Goal: Browse casually: Explore the website without a specific task or goal

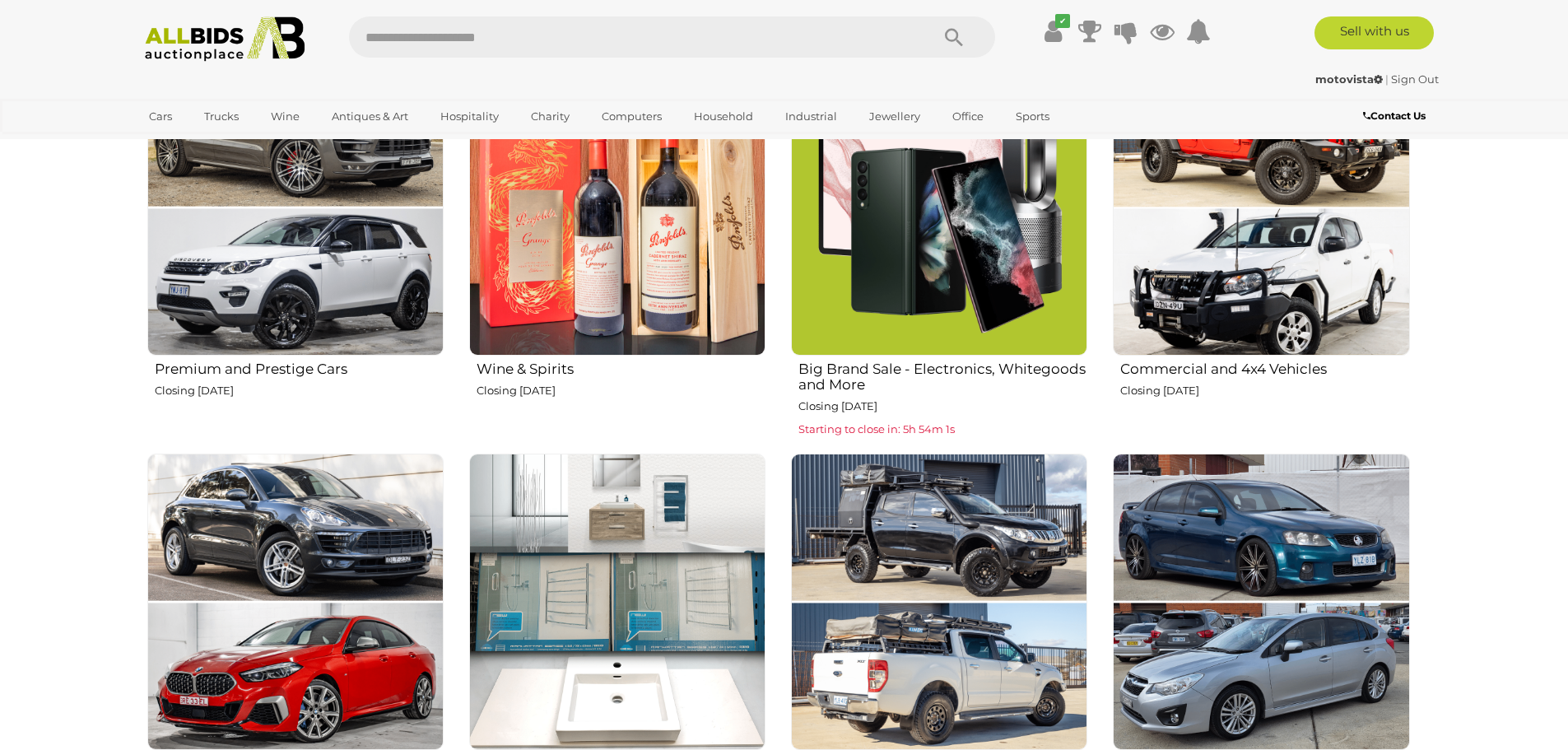
scroll to position [905, 0]
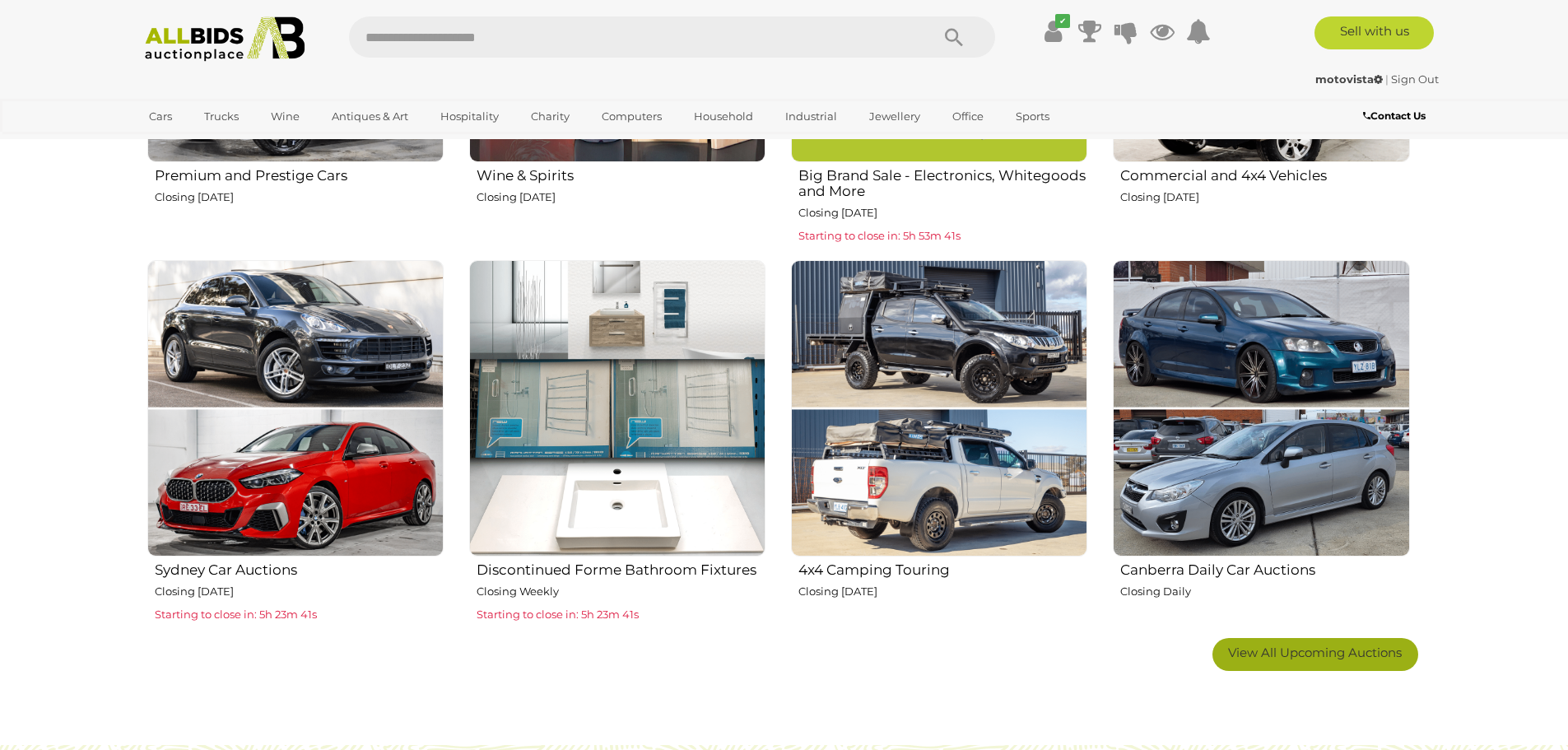
click at [1253, 659] on span "View All Upcoming Auctions" at bounding box center [1315, 652] width 174 height 16
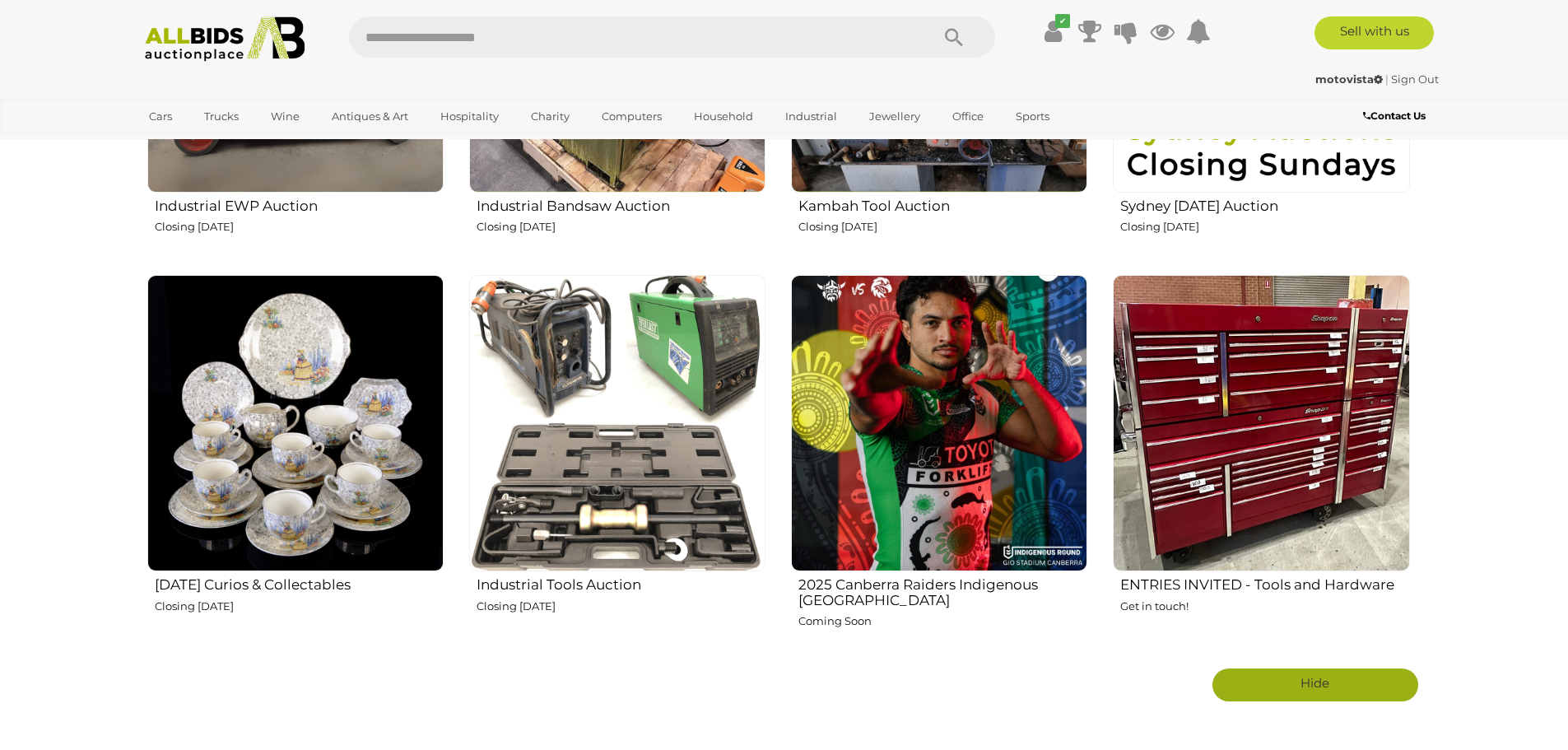
scroll to position [2799, 0]
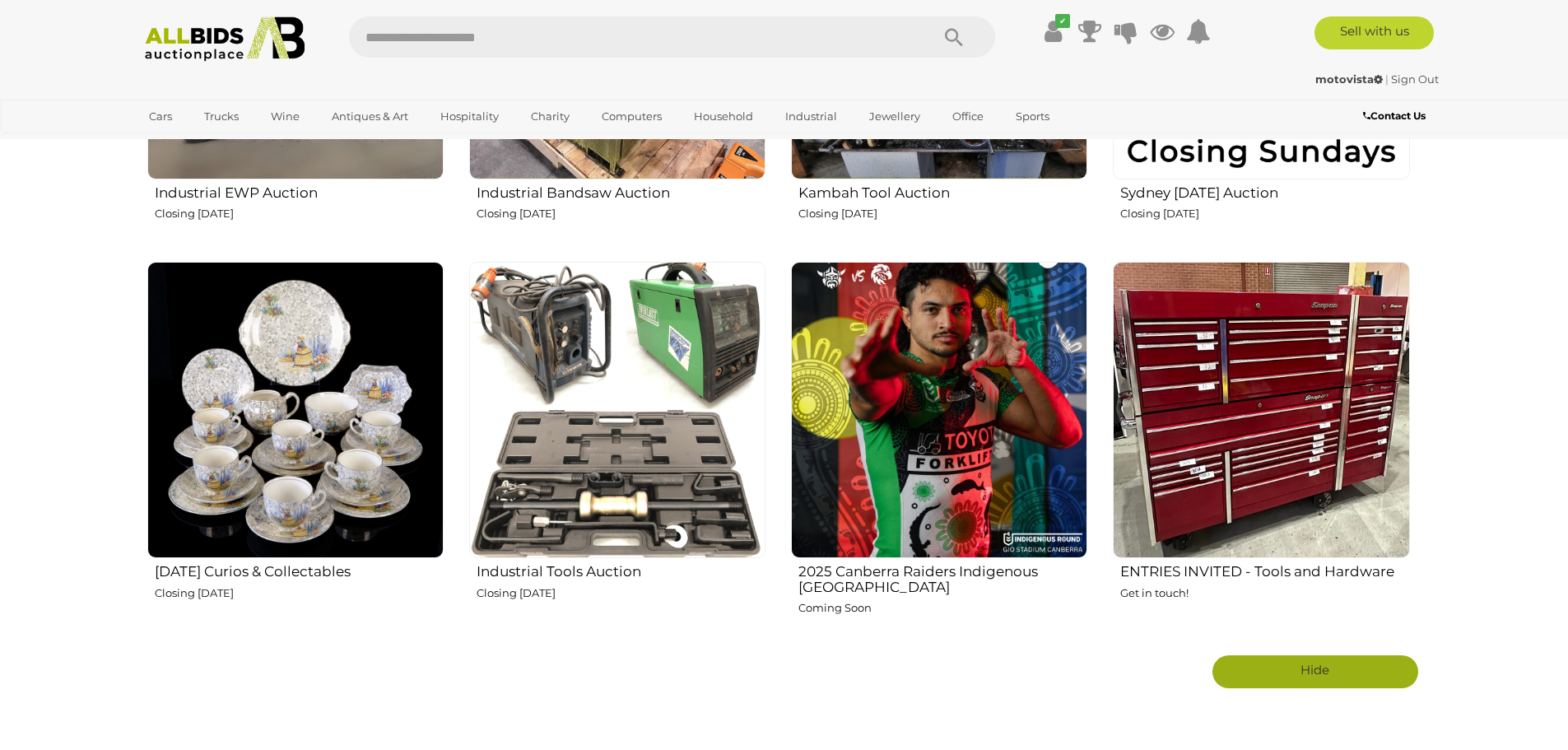
click at [870, 422] on img at bounding box center [939, 410] width 297 height 297
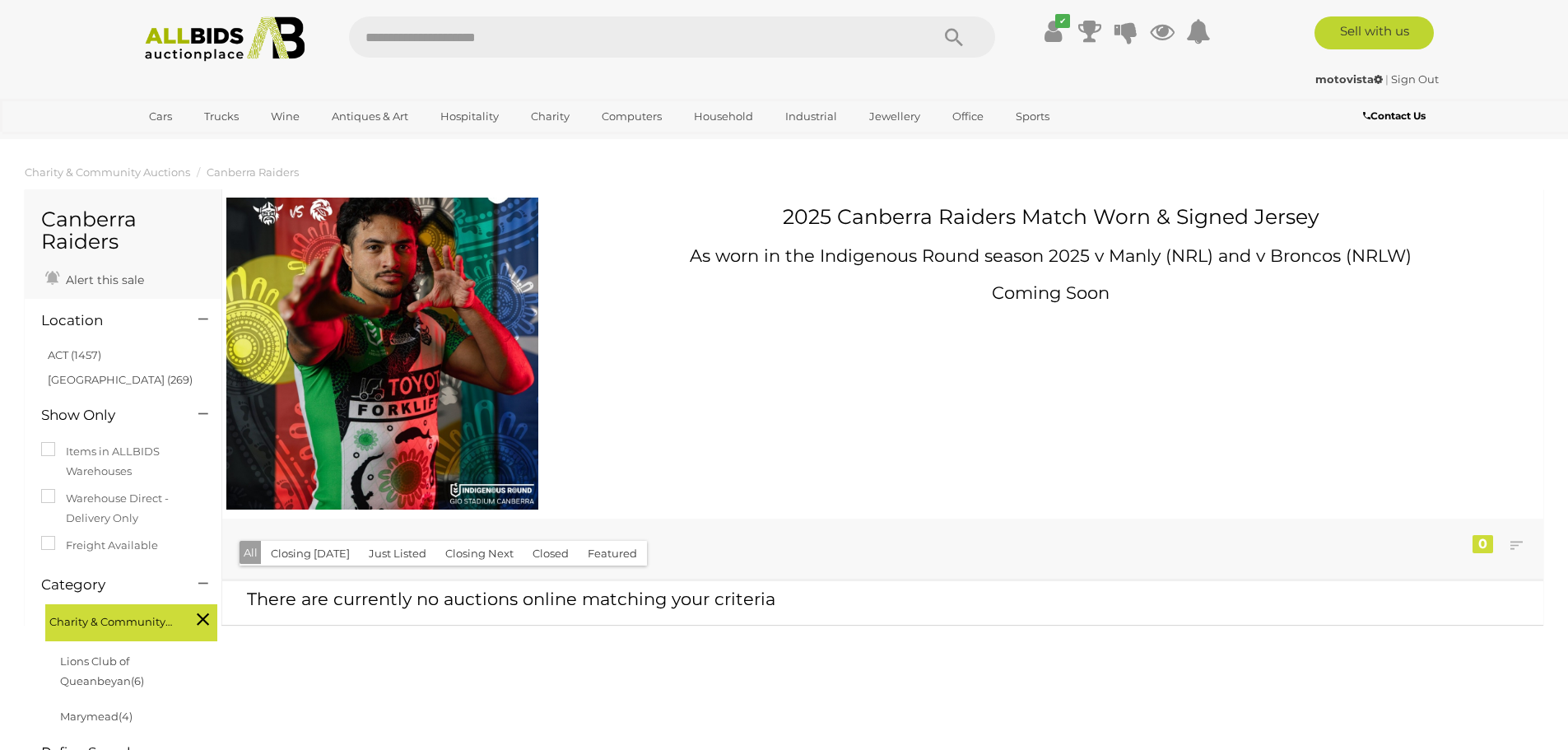
drag, startPoint x: 854, startPoint y: 422, endPoint x: 840, endPoint y: 427, distance: 14.9
